Goal: Navigation & Orientation: Find specific page/section

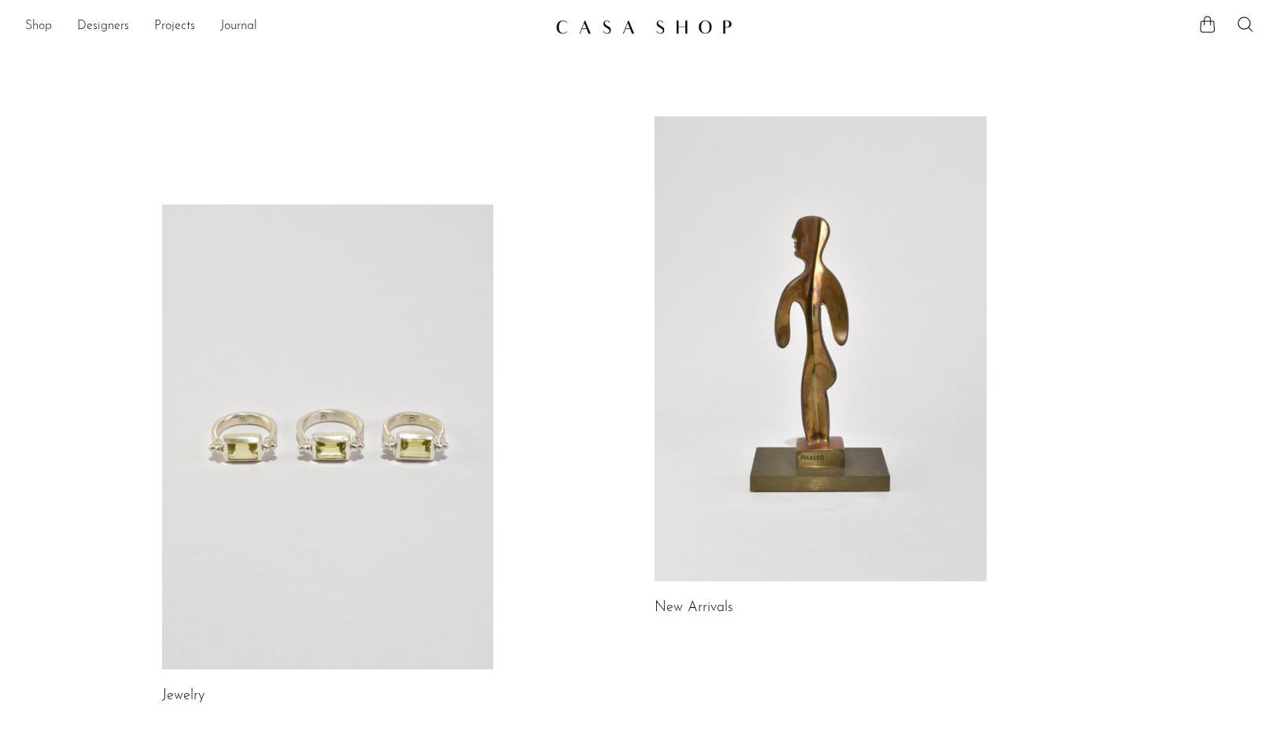
click at [42, 24] on link "Shop" at bounding box center [38, 27] width 27 height 20
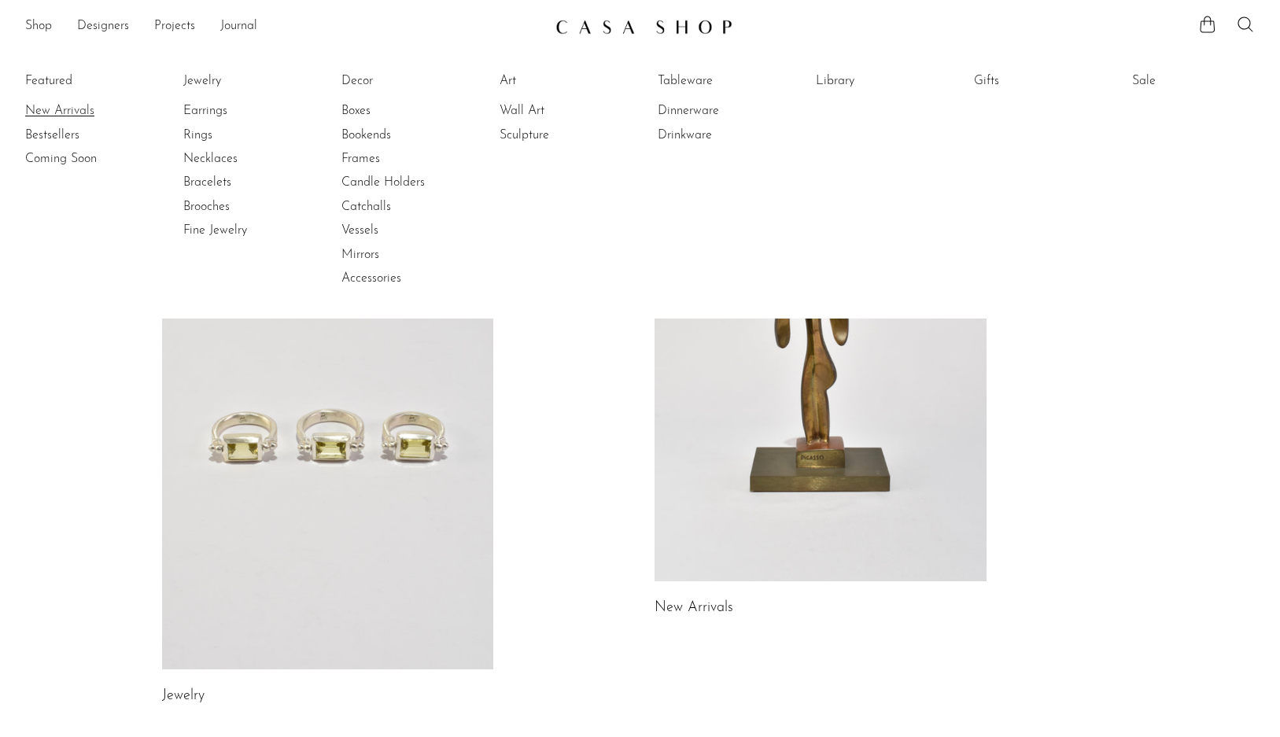
click at [73, 113] on link "New Arrivals" at bounding box center [84, 110] width 118 height 17
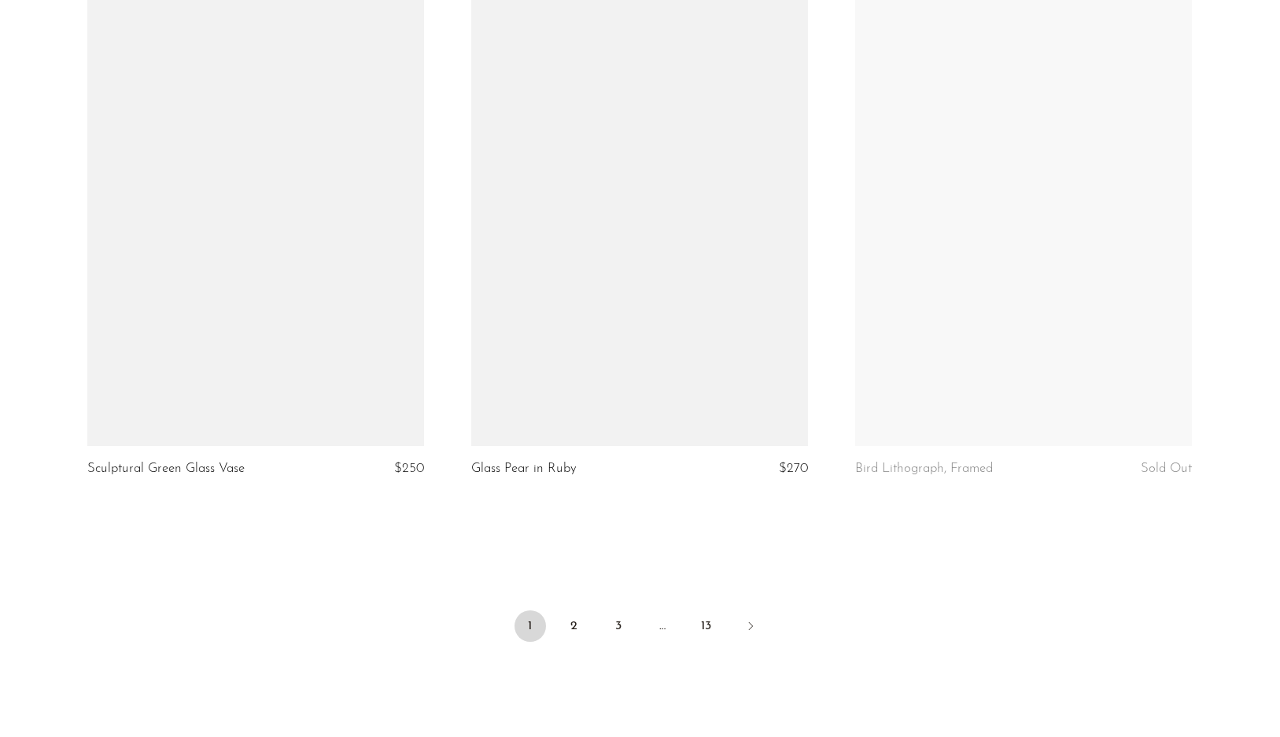
scroll to position [6265, 0]
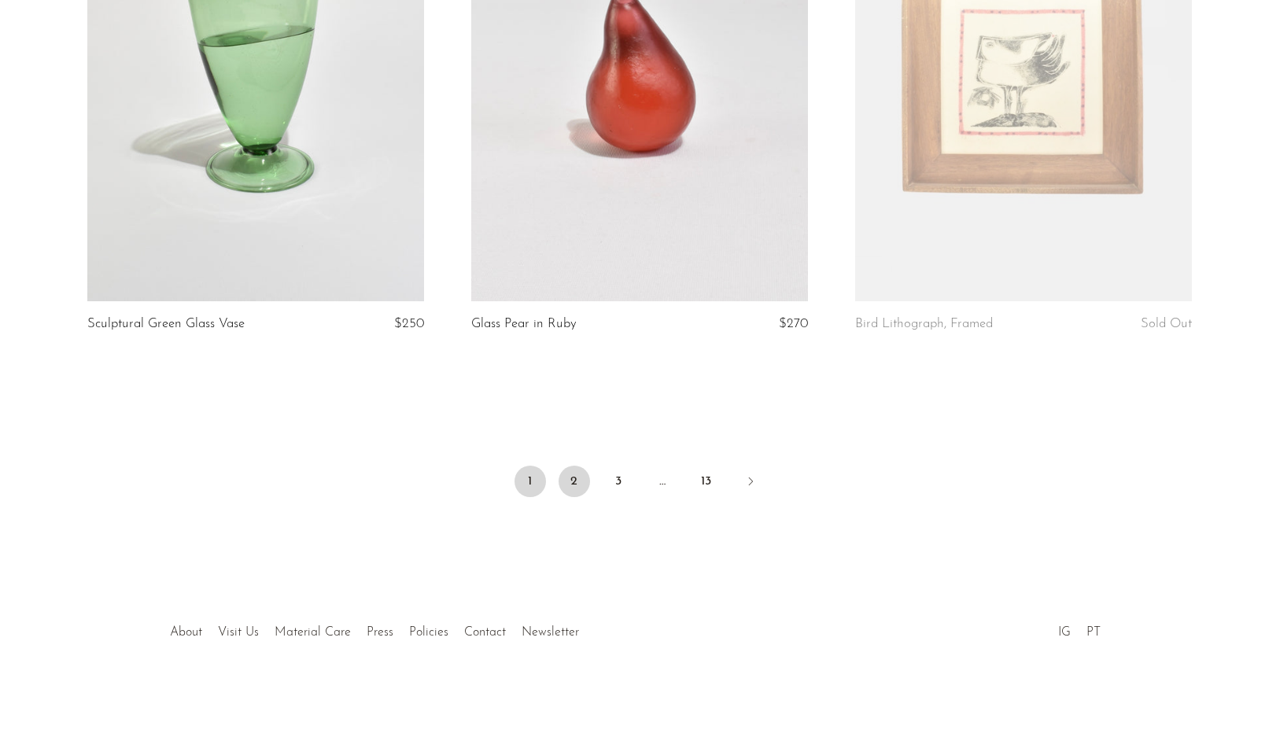
click at [565, 477] on link "2" at bounding box center [573, 481] width 31 height 31
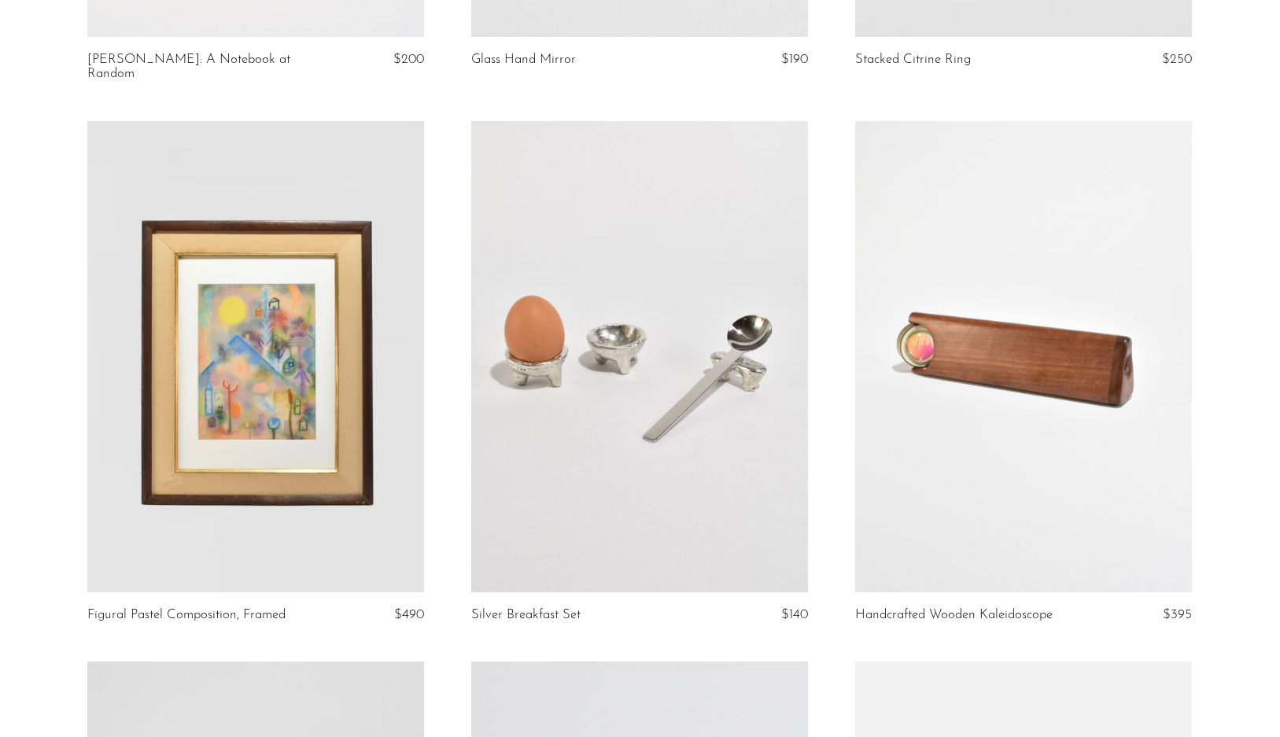
scroll to position [4393, 0]
